Goal: Task Accomplishment & Management: Manage account settings

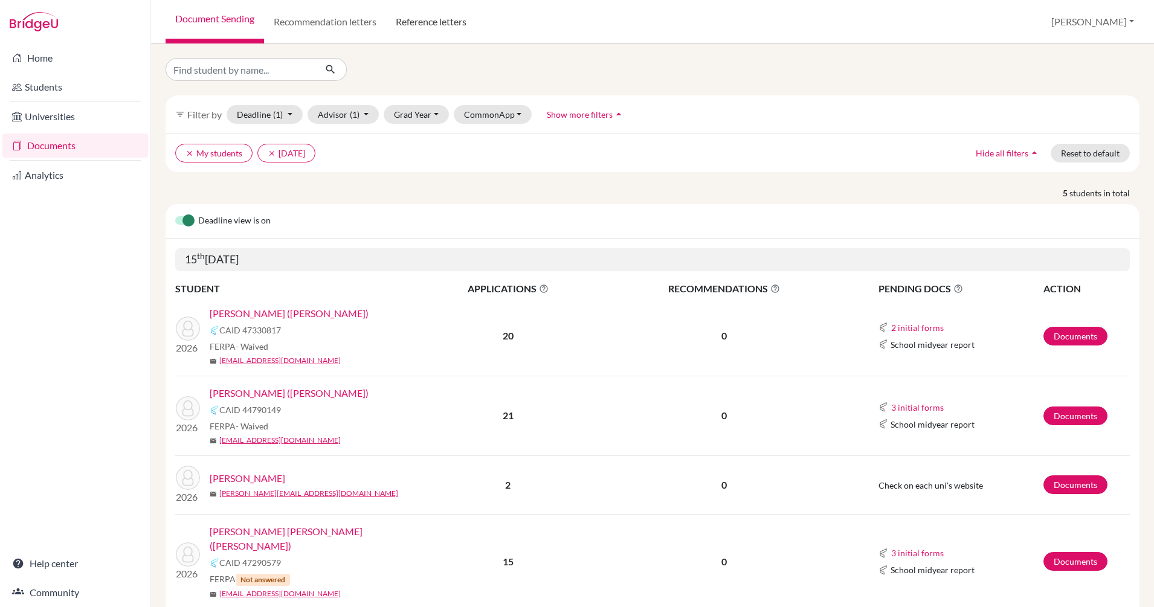
click at [445, 18] on link "Reference letters" at bounding box center [431, 21] width 90 height 43
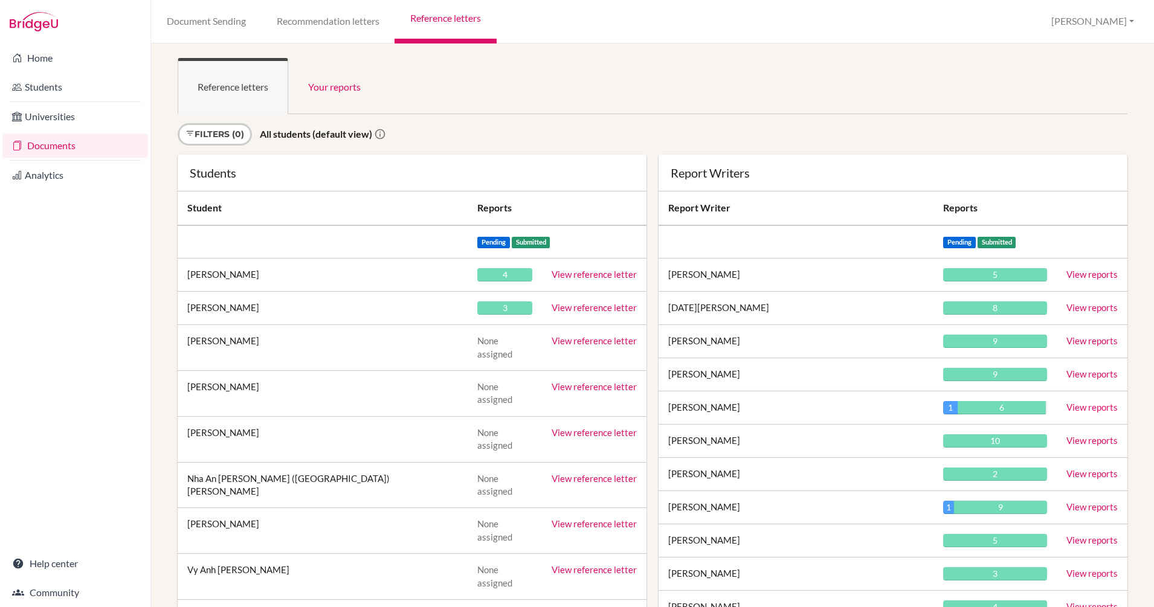
scroll to position [4205, 0]
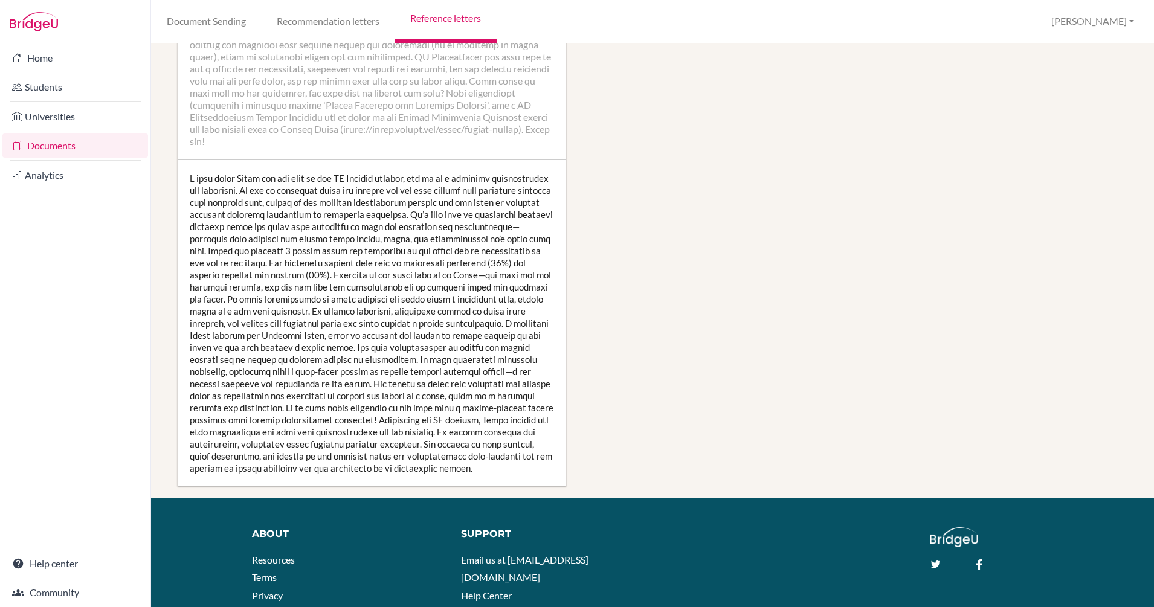
scroll to position [1757, 0]
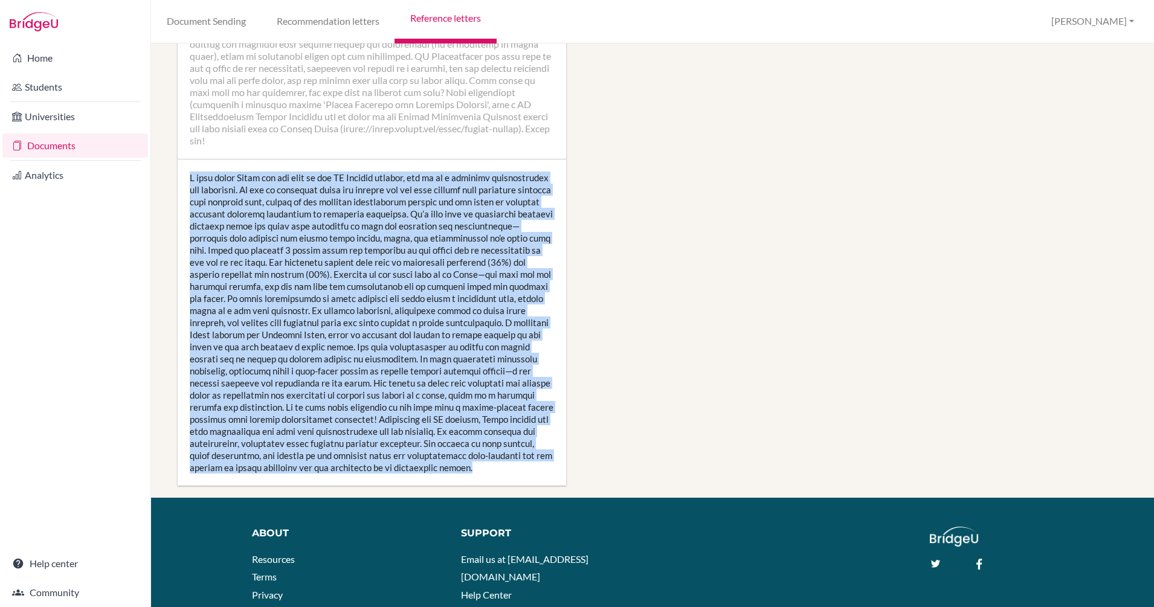
drag, startPoint x: 185, startPoint y: 176, endPoint x: 573, endPoint y: 476, distance: 490.1
copy div "I have known Jaden for one year as his HL Physics teacher, and he is a standout…"
